Goal: Information Seeking & Learning: Learn about a topic

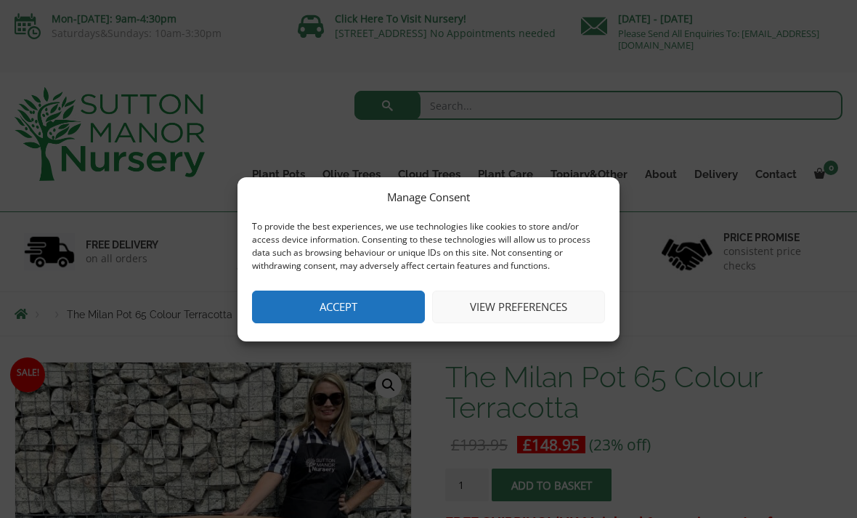
click at [540, 306] on button "View preferences" at bounding box center [518, 306] width 173 height 33
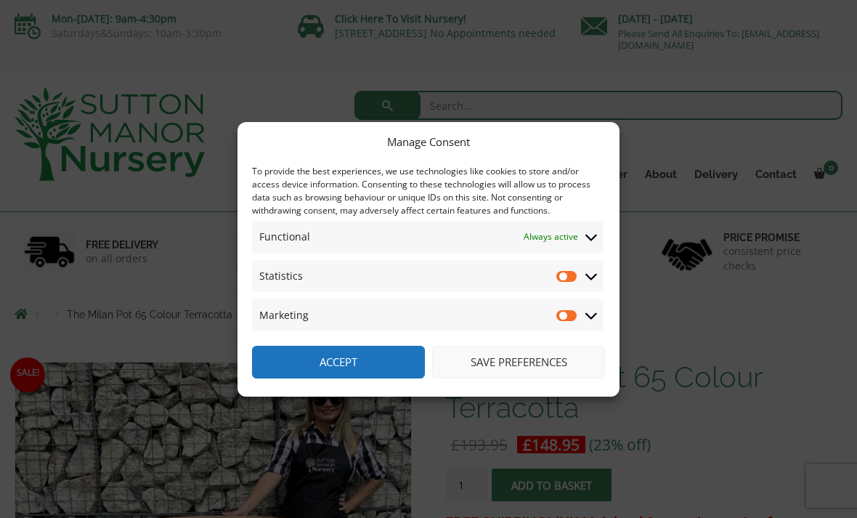
click at [578, 272] on input "Statistics" at bounding box center [567, 276] width 22 height 15
click at [595, 318] on icon at bounding box center [591, 315] width 12 height 13
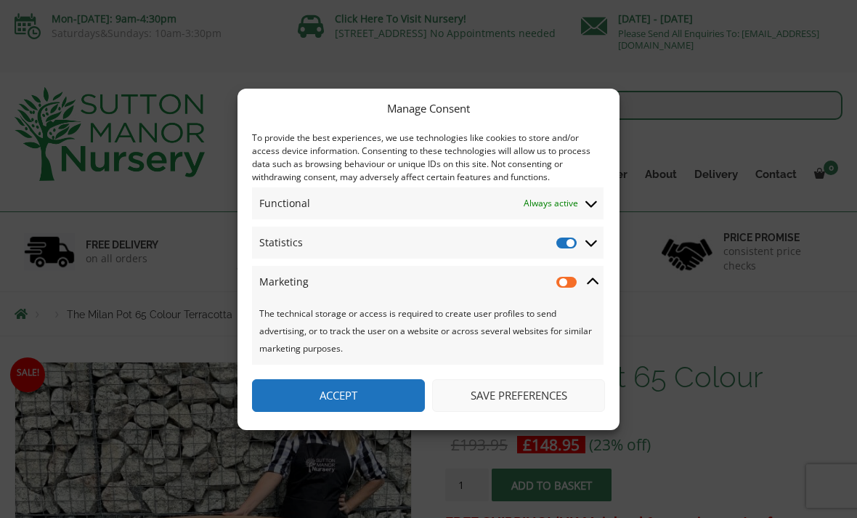
click at [593, 247] on icon at bounding box center [591, 242] width 12 height 13
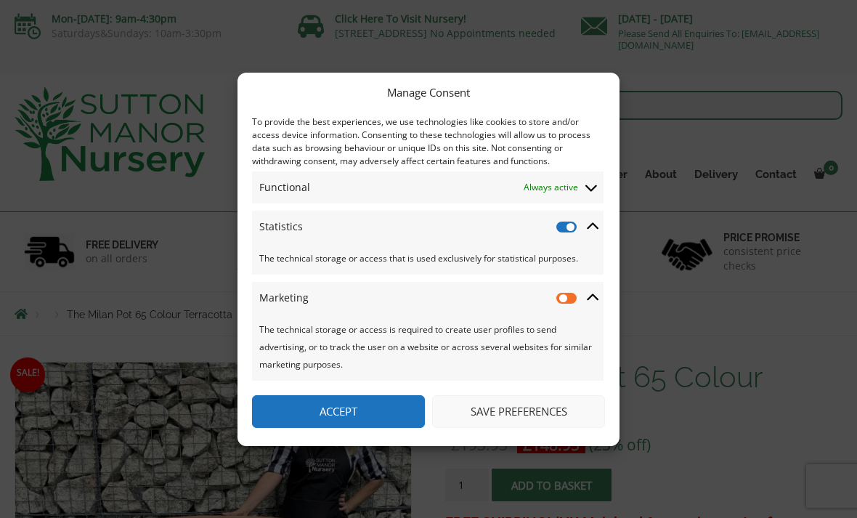
click at [598, 231] on icon at bounding box center [593, 226] width 12 height 13
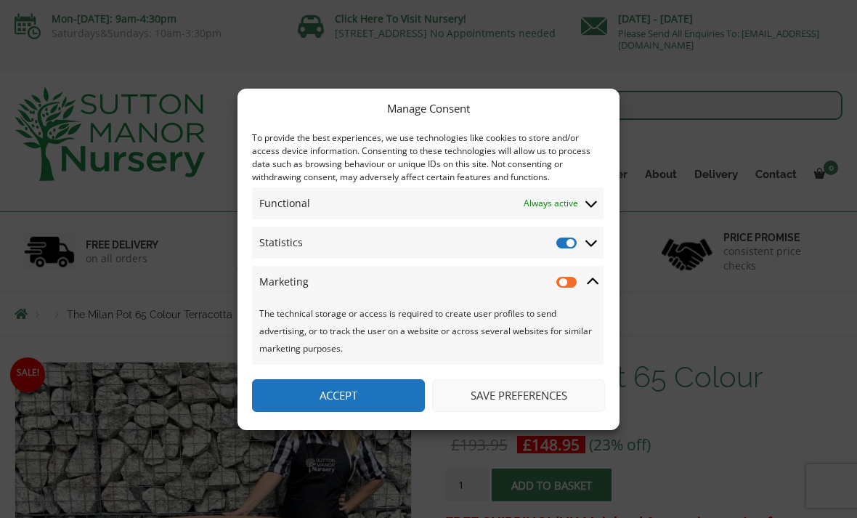
click at [574, 246] on input "Statistics" at bounding box center [567, 242] width 22 height 15
checkbox input "false"
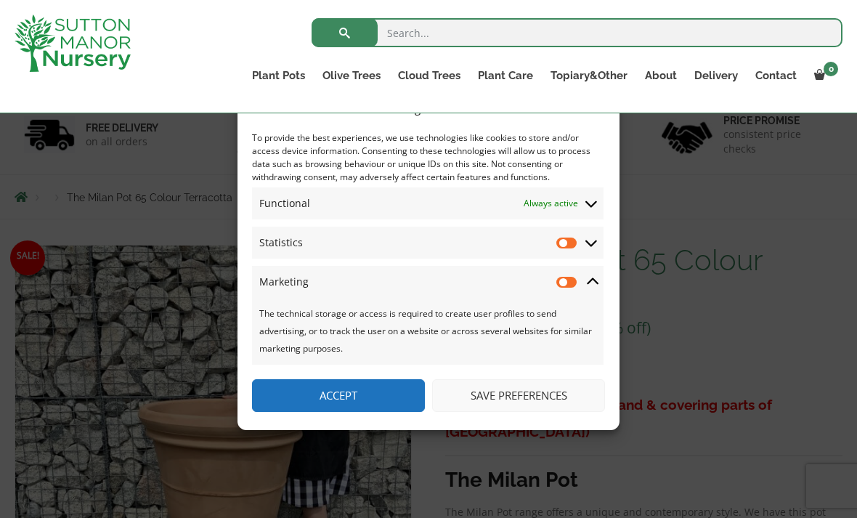
scroll to position [90, 0]
click at [531, 412] on button "Save preferences" at bounding box center [518, 395] width 173 height 33
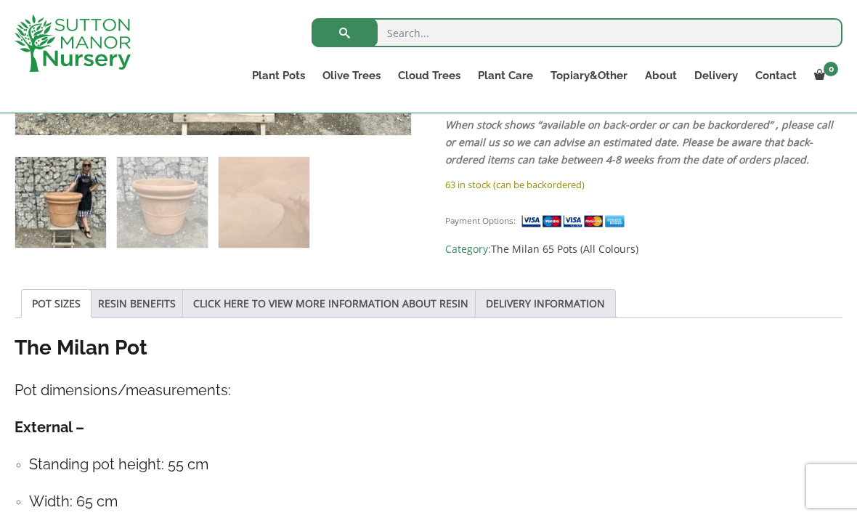
scroll to position [596, 0]
click at [142, 304] on link "RESIN BENEFITS" at bounding box center [137, 304] width 78 height 28
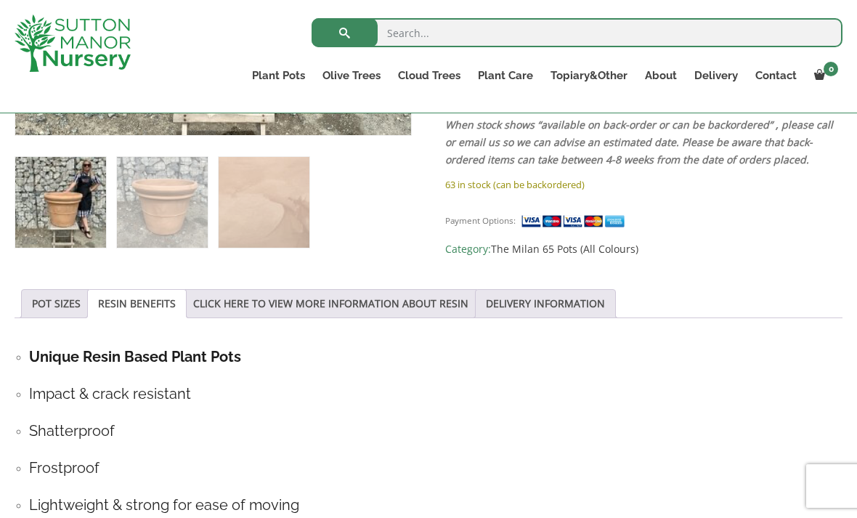
click at [56, 305] on link "POT SIZES" at bounding box center [56, 304] width 49 height 28
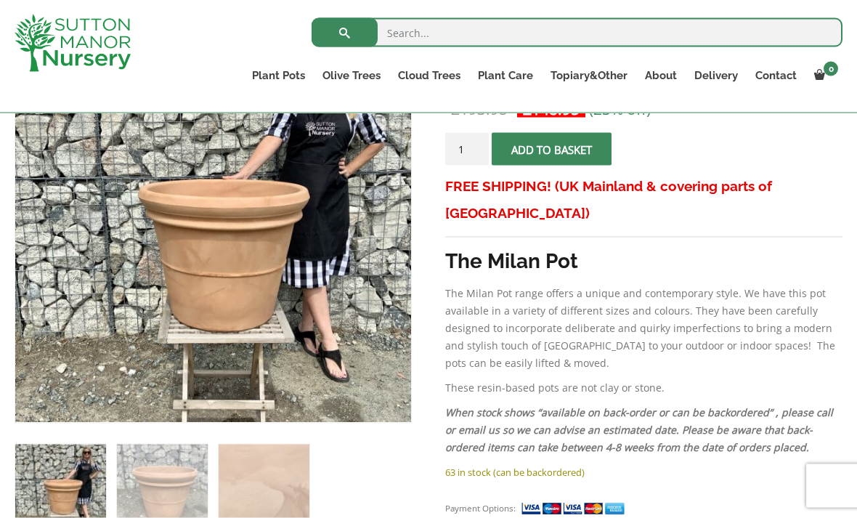
scroll to position [310, 0]
click at [263, 264] on img at bounding box center [378, 389] width 726 height 726
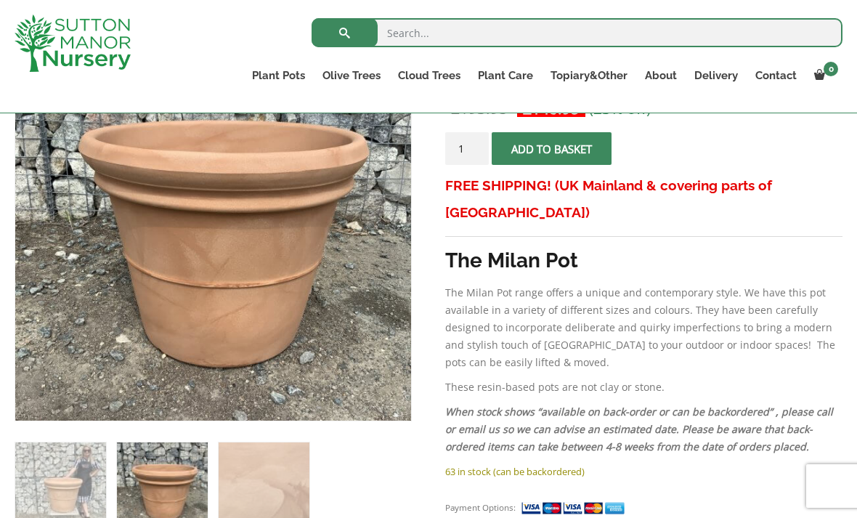
click at [313, 280] on img at bounding box center [378, 389] width 726 height 726
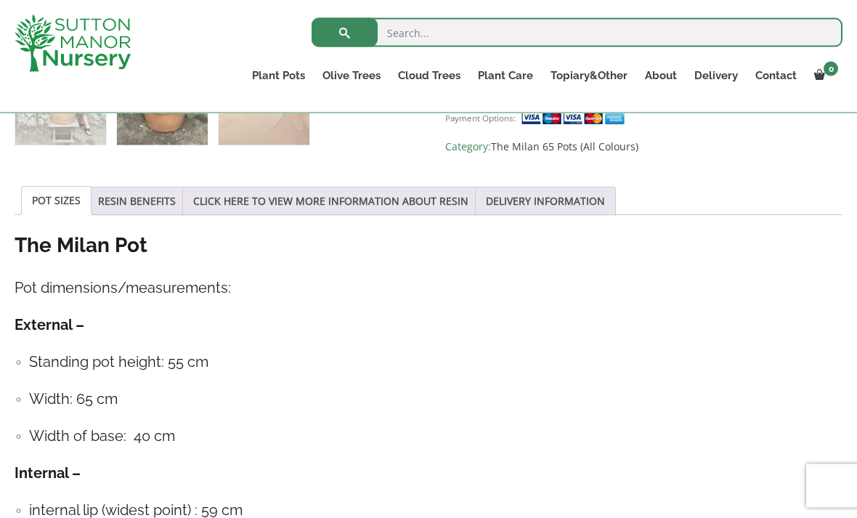
scroll to position [700, 0]
click at [386, 200] on link "CLICK HERE TO VIEW MORE INFORMATION ABOUT RESIN" at bounding box center [330, 201] width 275 height 28
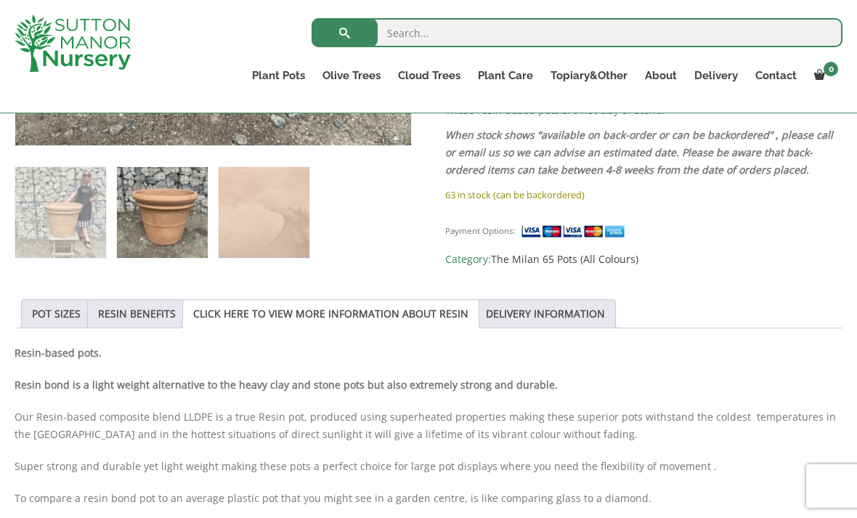
scroll to position [586, 0]
click at [65, 312] on link "POT SIZES" at bounding box center [56, 315] width 49 height 28
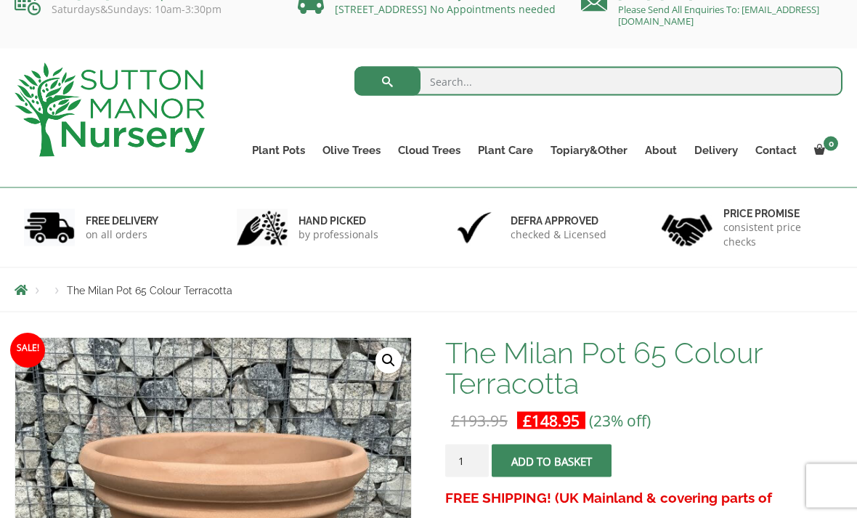
scroll to position [0, 0]
